Goal: Transaction & Acquisition: Purchase product/service

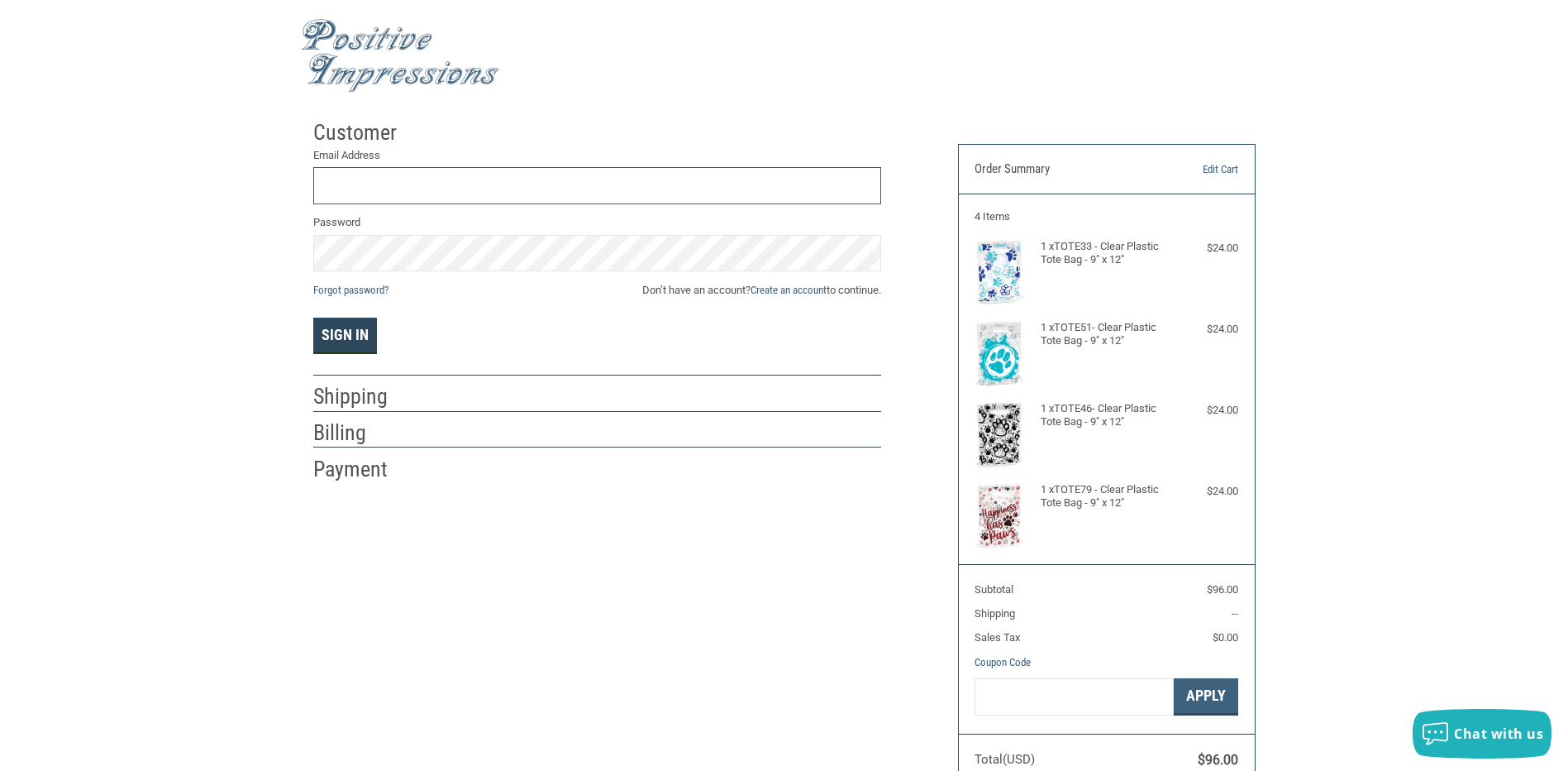
type input "[EMAIL_ADDRESS][DOMAIN_NAME]"
click at [360, 333] on button "Sign In" at bounding box center [345, 335] width 64 height 36
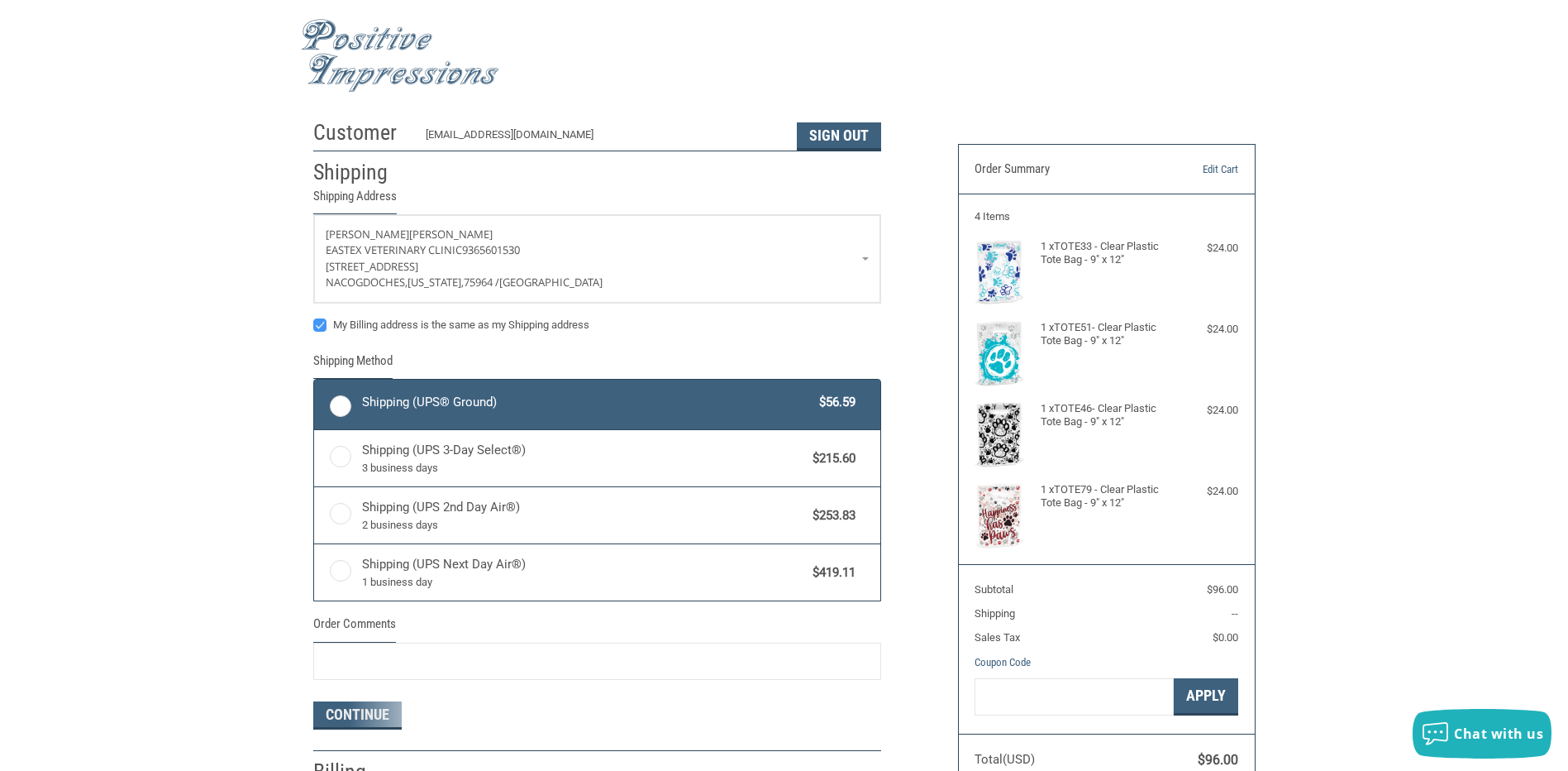
radio input "true"
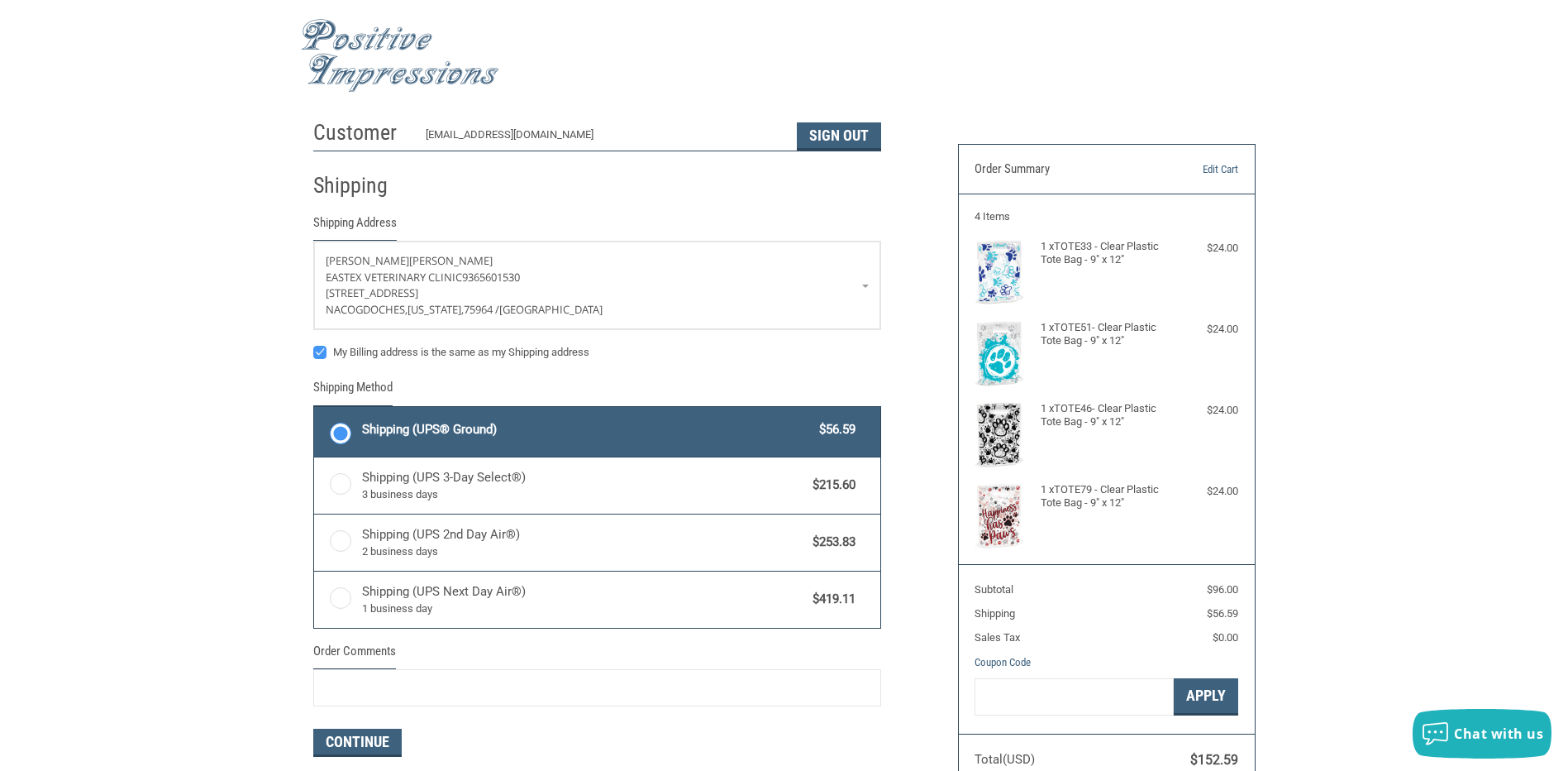
click at [715, 441] on div "Shipping (UPS® Ground) $56.59" at bounding box center [608, 429] width 493 height 23
click at [315, 409] on input "Shipping (UPS® Ground) $56.59" at bounding box center [314, 408] width 1 height 1
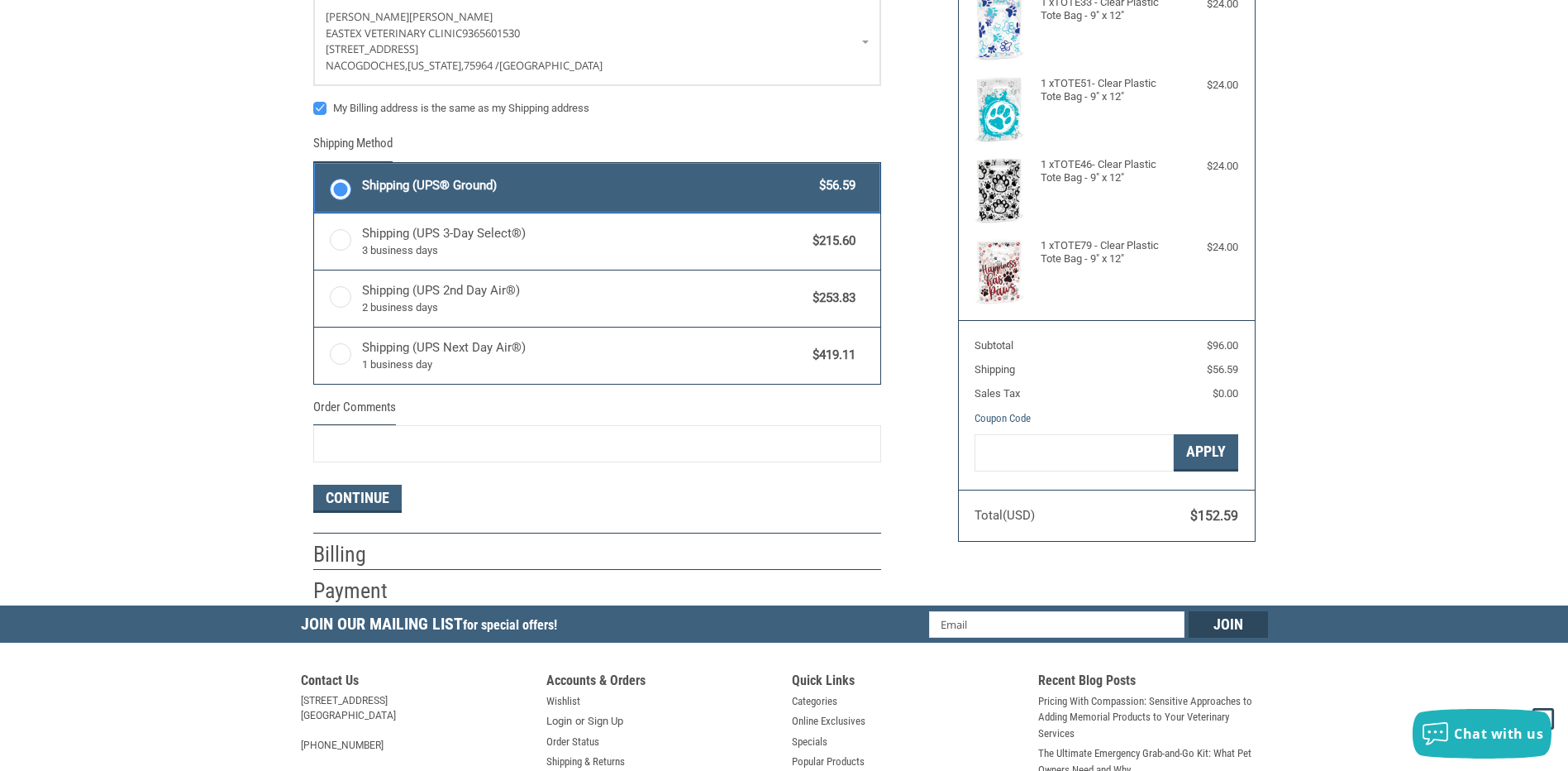
scroll to position [248, 0]
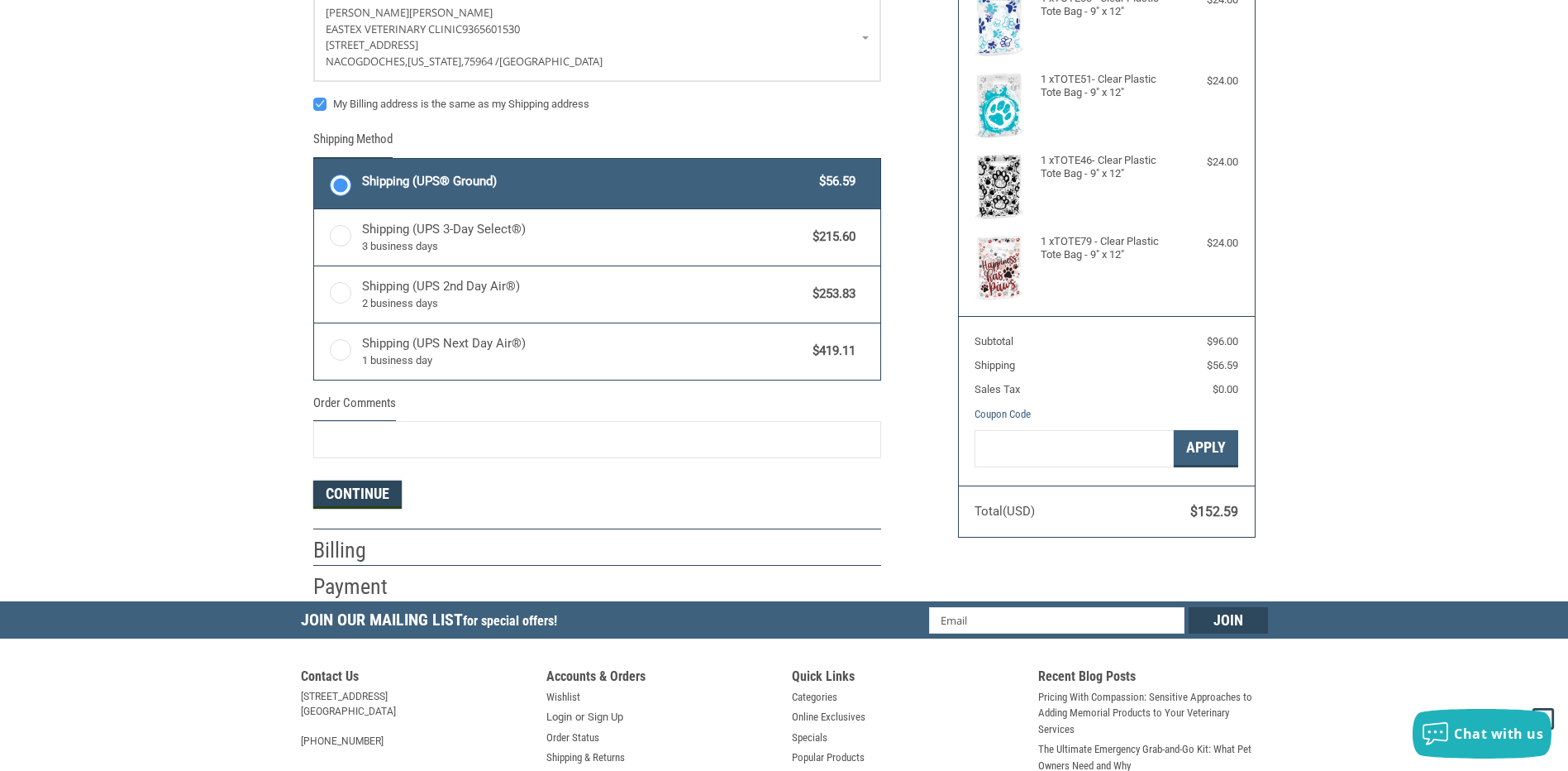
click at [369, 499] on button "Continue" at bounding box center [357, 495] width 88 height 28
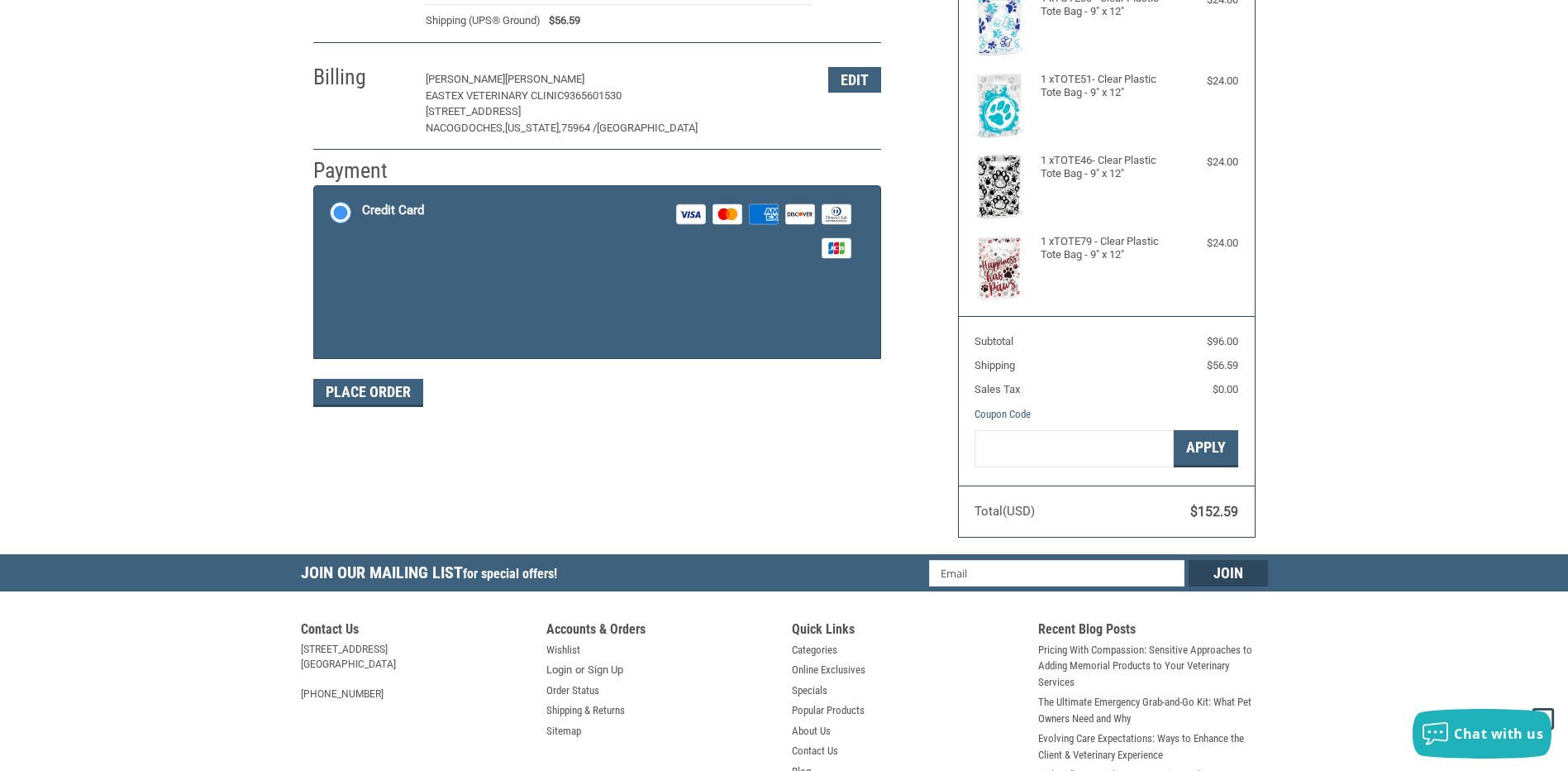
scroll to position [245, 0]
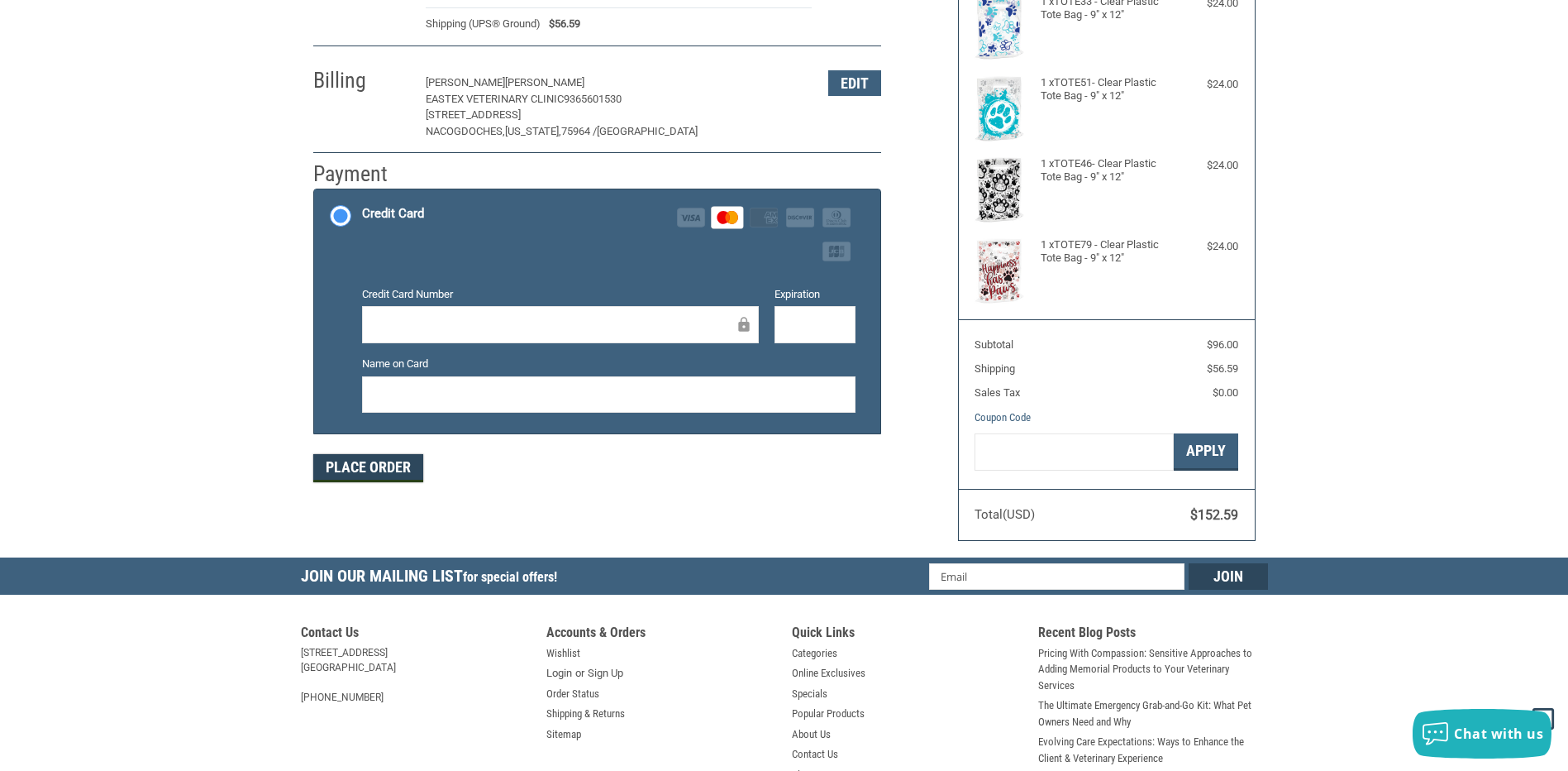
click at [397, 469] on button "Place Order" at bounding box center [368, 468] width 110 height 28
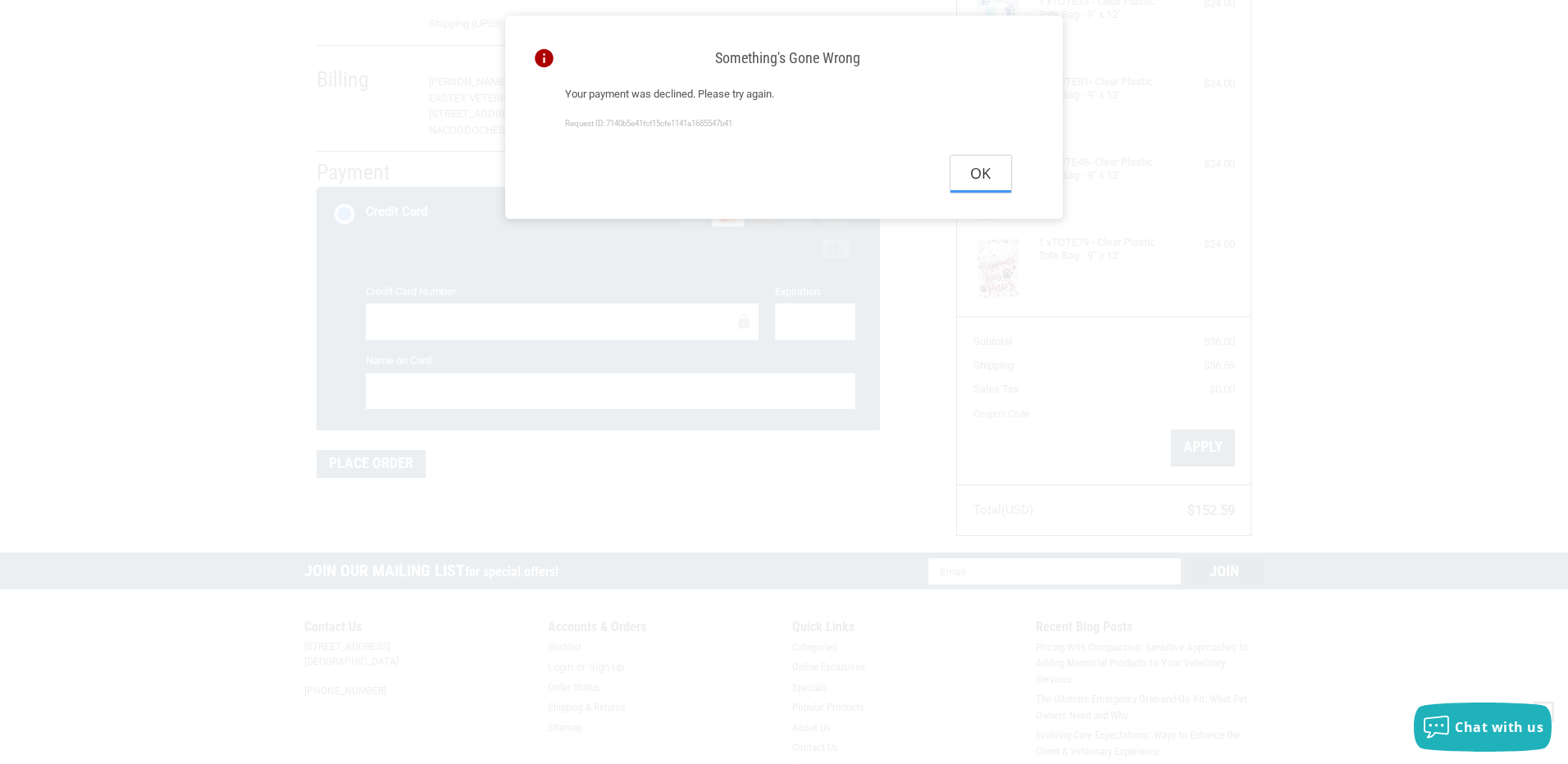
click at [979, 188] on button "Ok" at bounding box center [980, 174] width 61 height 37
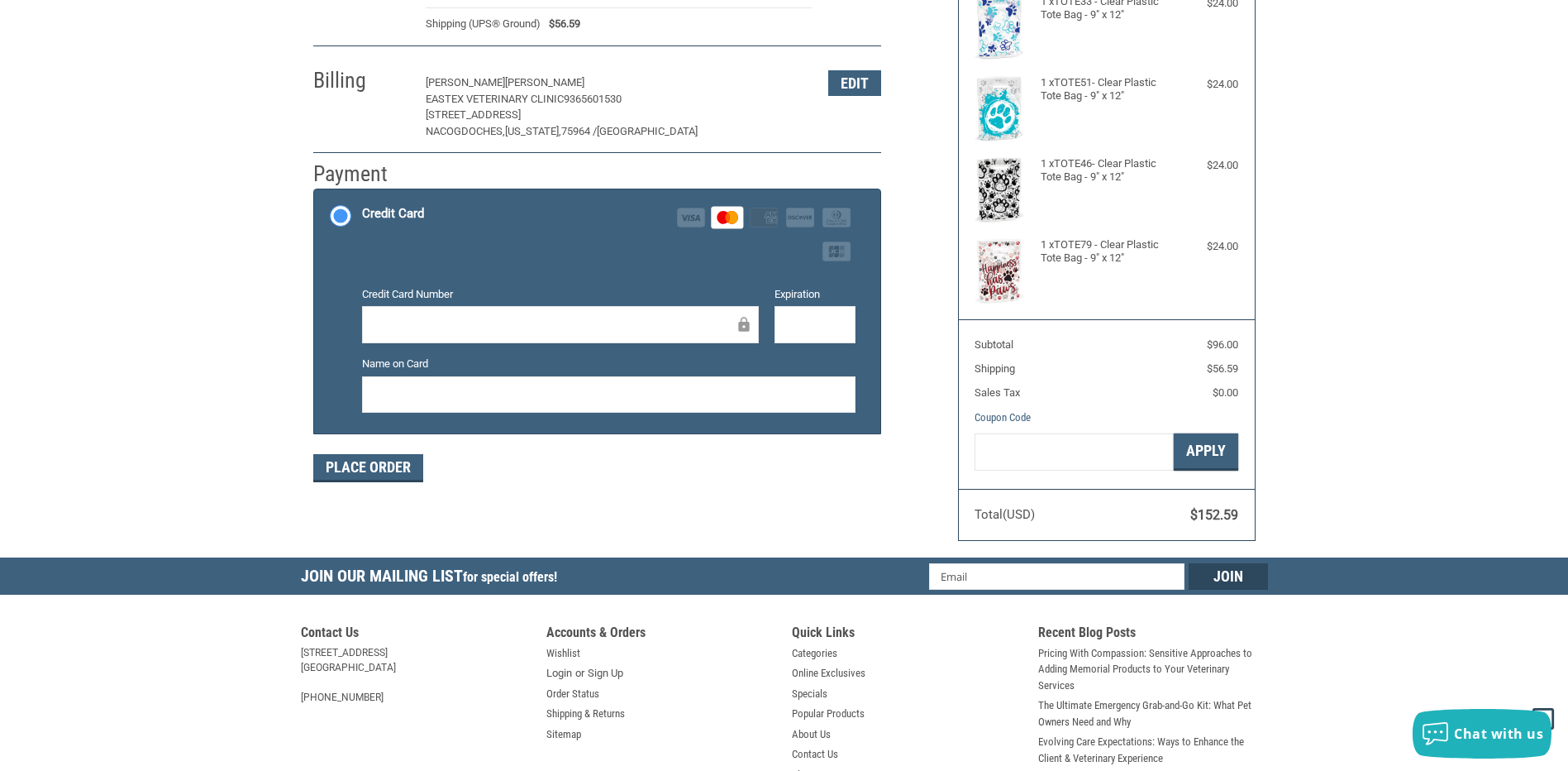
drag, startPoint x: 1196, startPoint y: 480, endPoint x: 1191, endPoint y: 488, distance: 9.4
click at [1196, 485] on section "Subtotal $96.00 Shipping $56.59 Sales Tax $0.00 Coupon Code Gift Certificate or…" at bounding box center [1106, 404] width 296 height 169
click at [362, 460] on button "Place Order" at bounding box center [368, 468] width 110 height 28
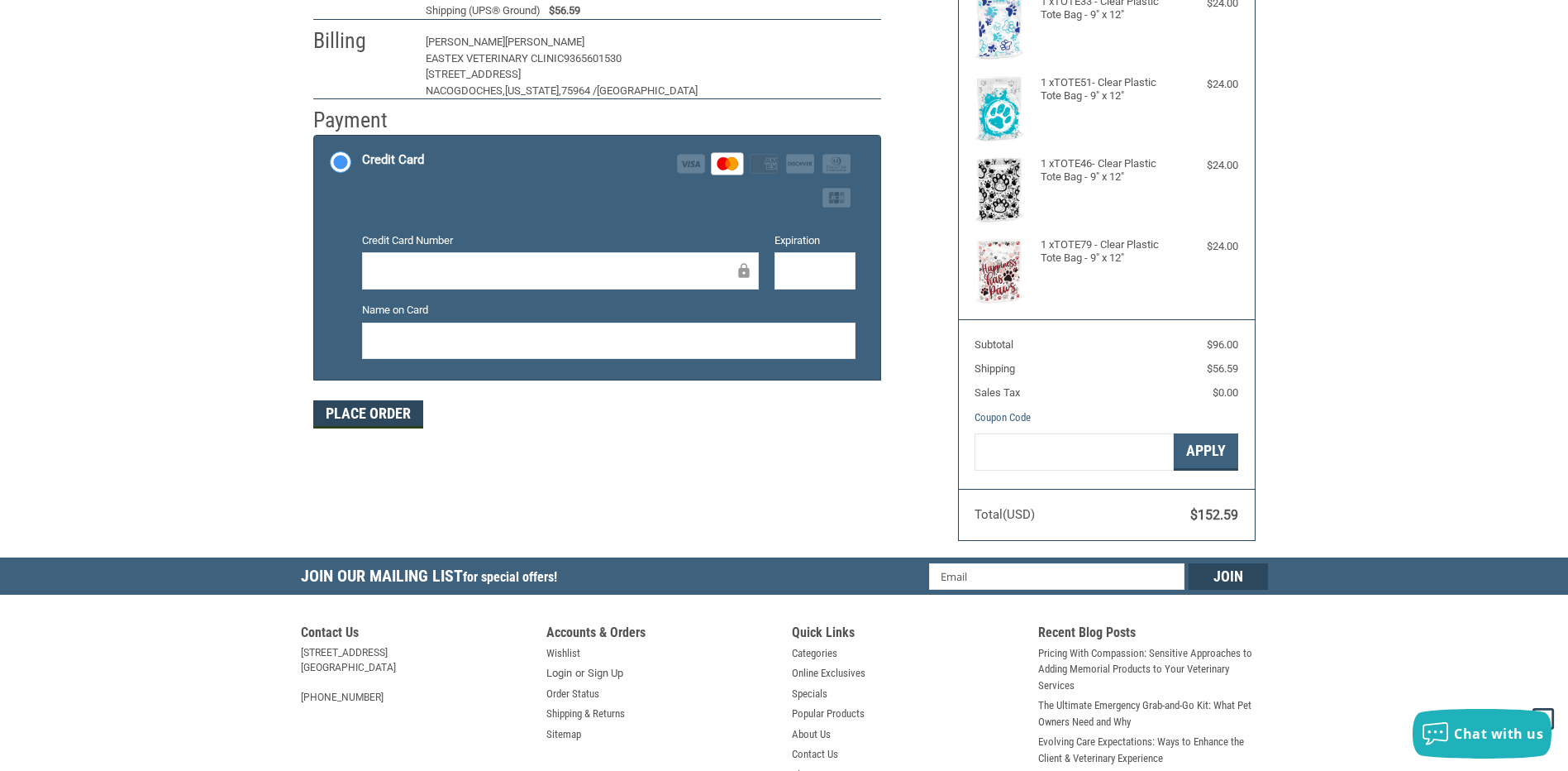
scroll to position [181, 0]
